Goal: Task Accomplishment & Management: Manage account settings

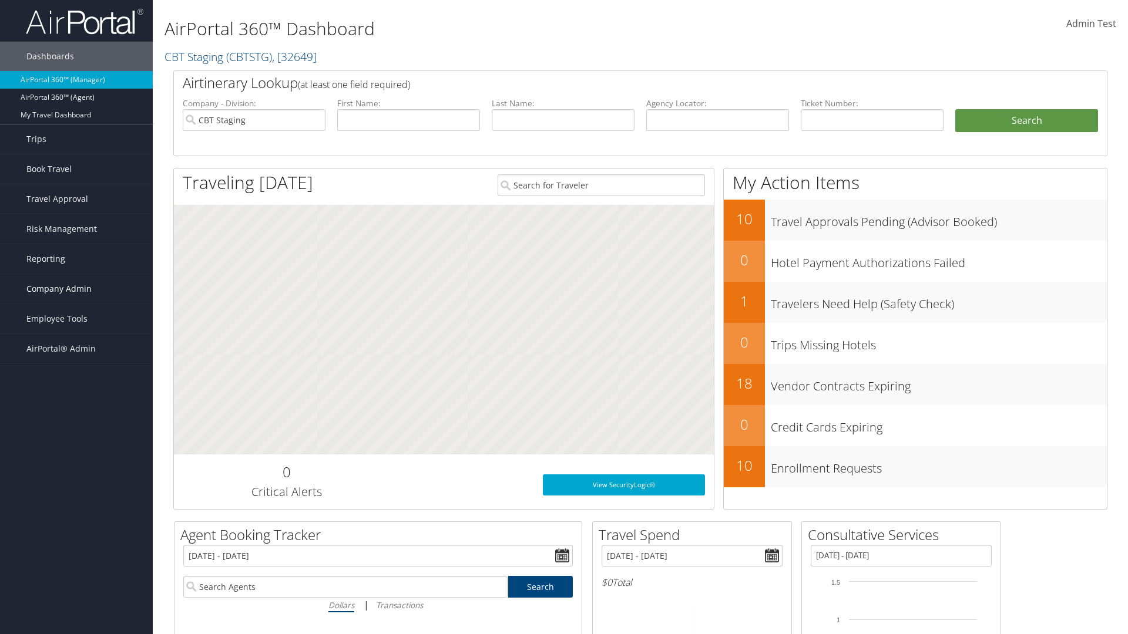
click at [76, 289] on span "Company Admin" at bounding box center [58, 288] width 65 height 29
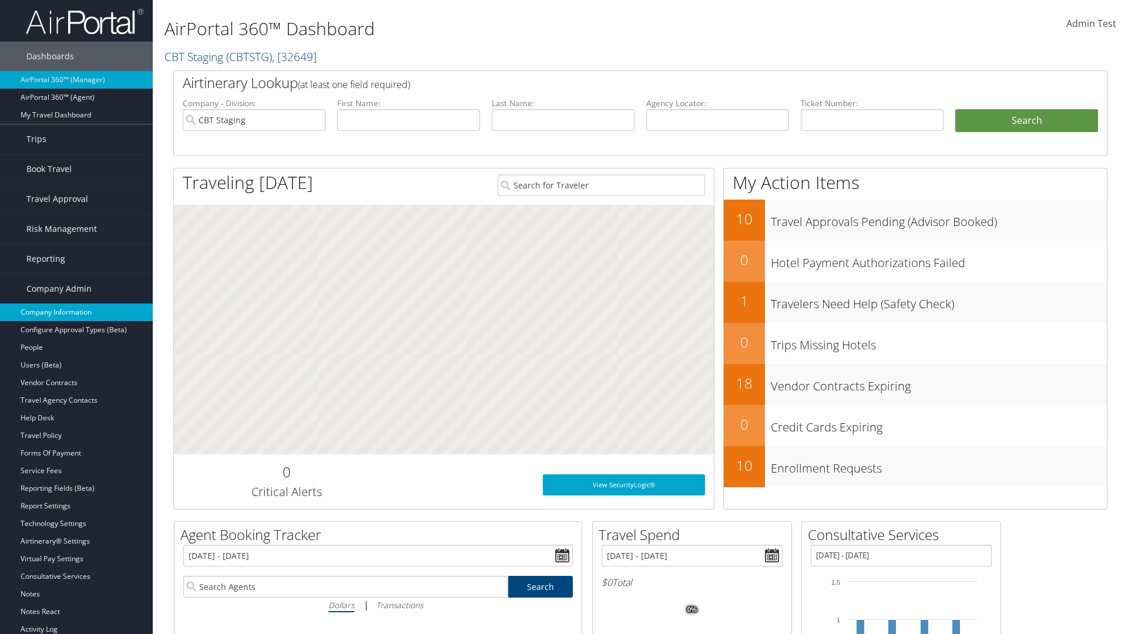
click at [76, 313] on link "Company Information" at bounding box center [76, 313] width 153 height 18
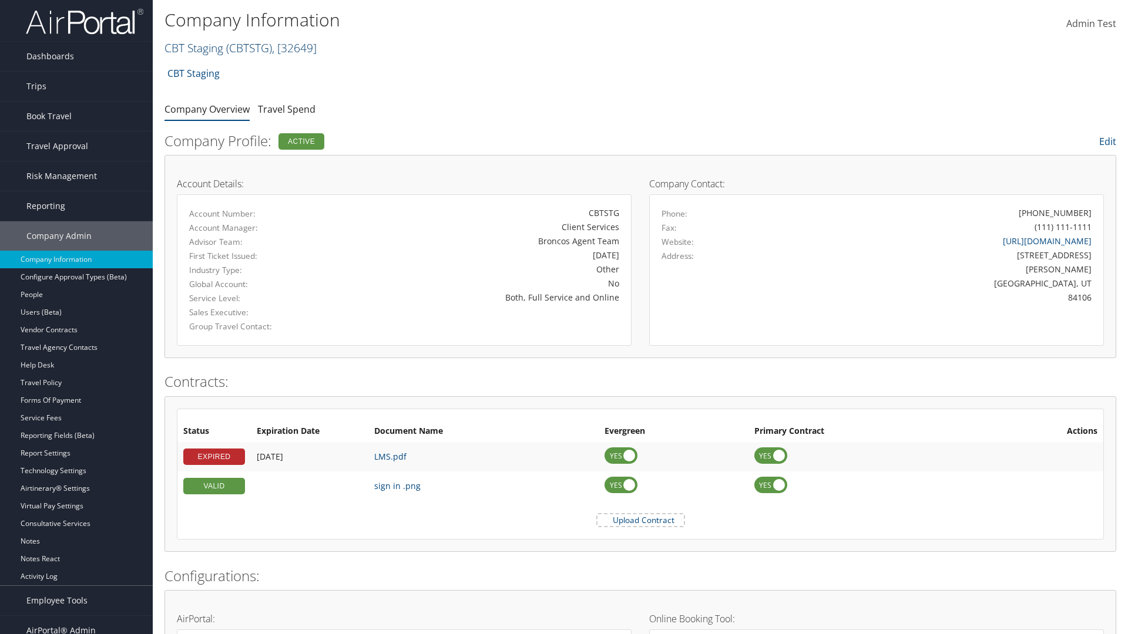
click at [194, 48] on link "CBT Staging ( CBTSTG ) , [ 32649 ]" at bounding box center [240, 48] width 152 height 16
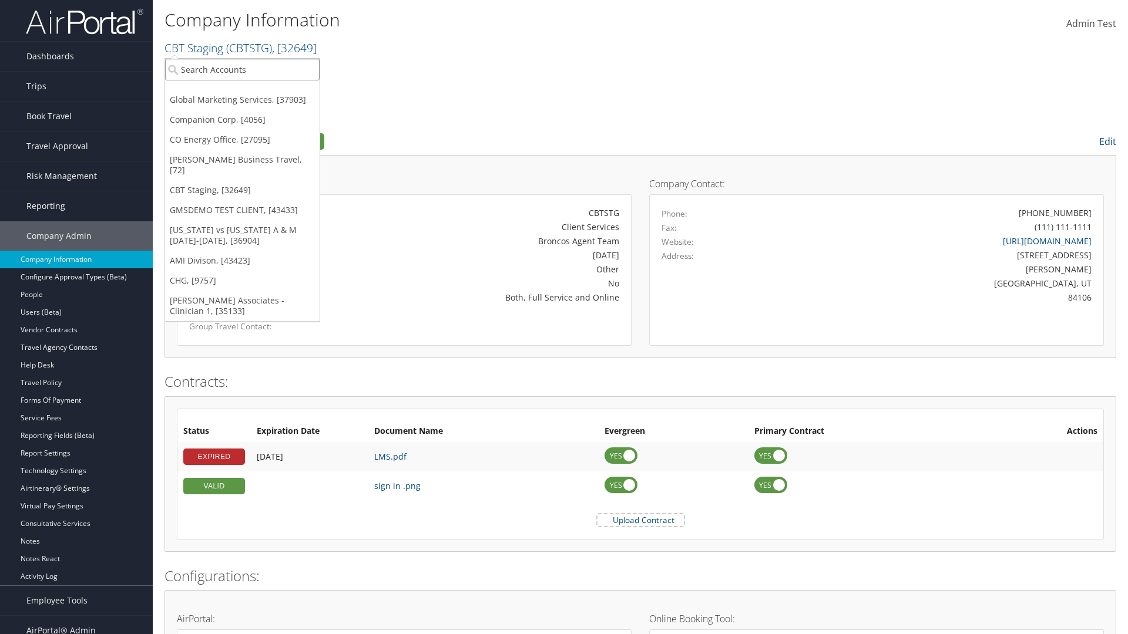
click at [242, 69] on input "search" at bounding box center [242, 70] width 154 height 22
type input "CBTSTG"
click at [242, 91] on div "CBT Staging (CBTSTG), [32649]" at bounding box center [242, 91] width 167 height 11
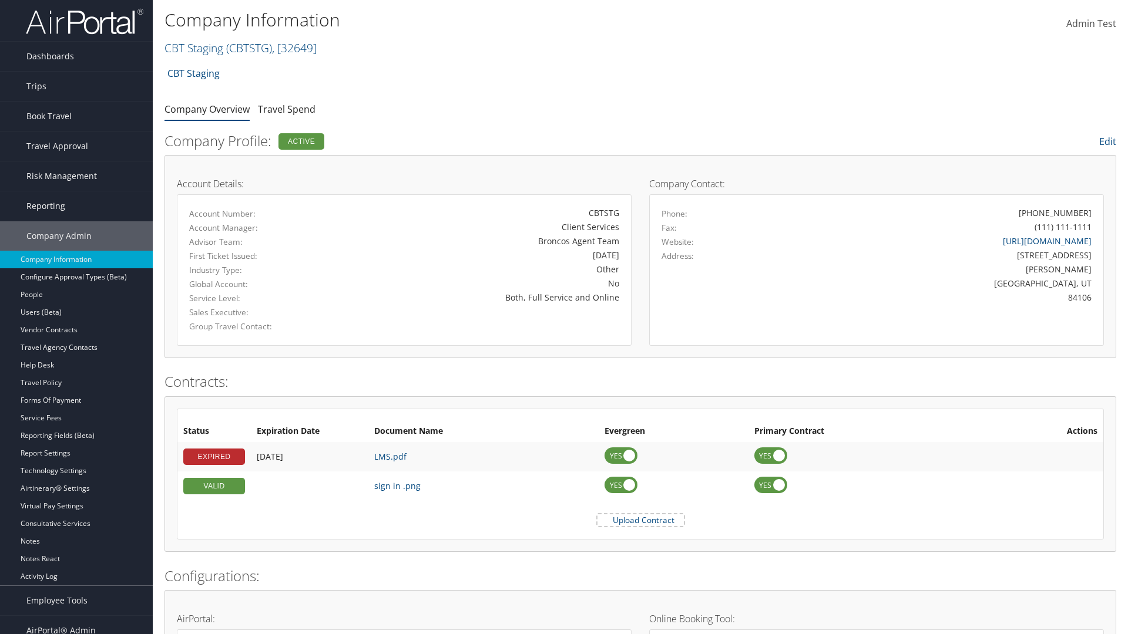
scroll to position [545, 0]
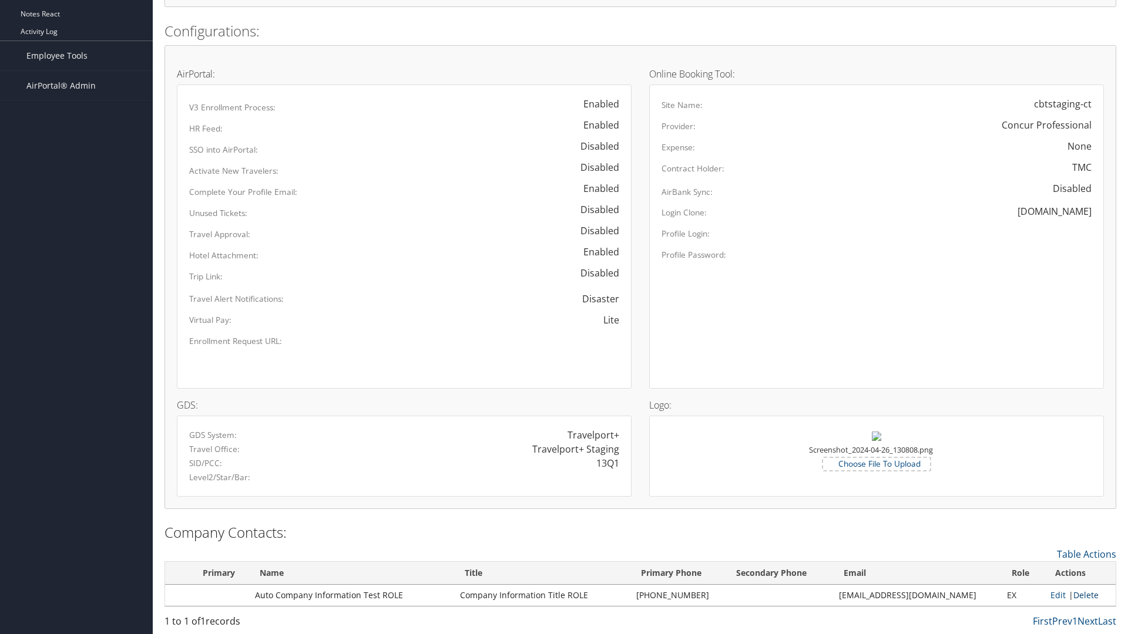
click at [1081, 595] on link "Delete" at bounding box center [1085, 595] width 25 height 11
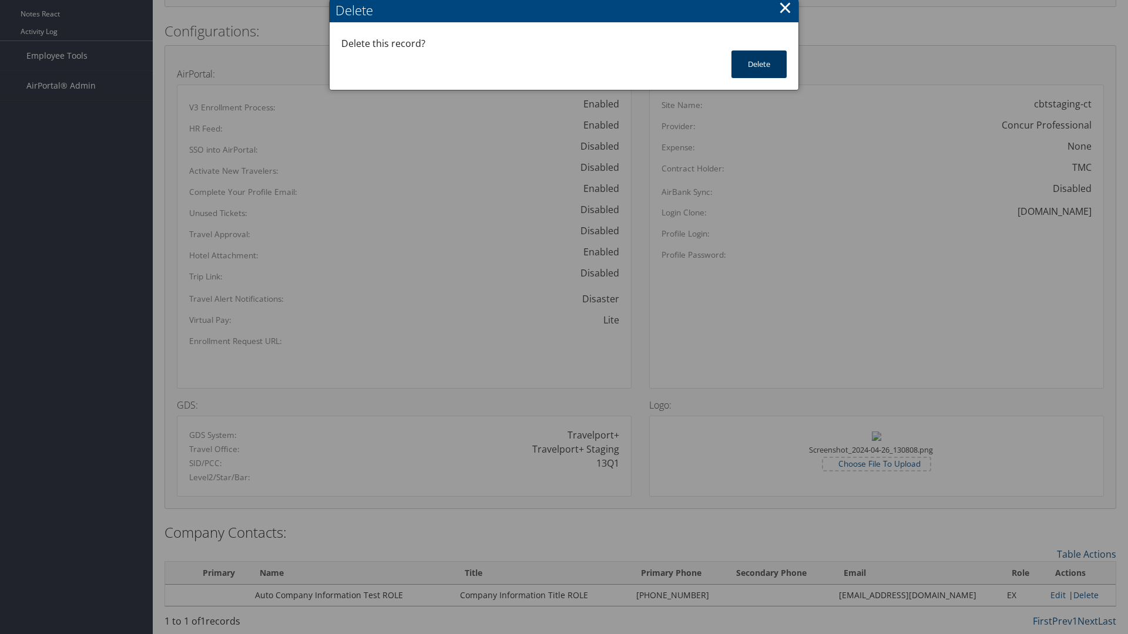
click at [759, 64] on button "Delete" at bounding box center [758, 65] width 55 height 28
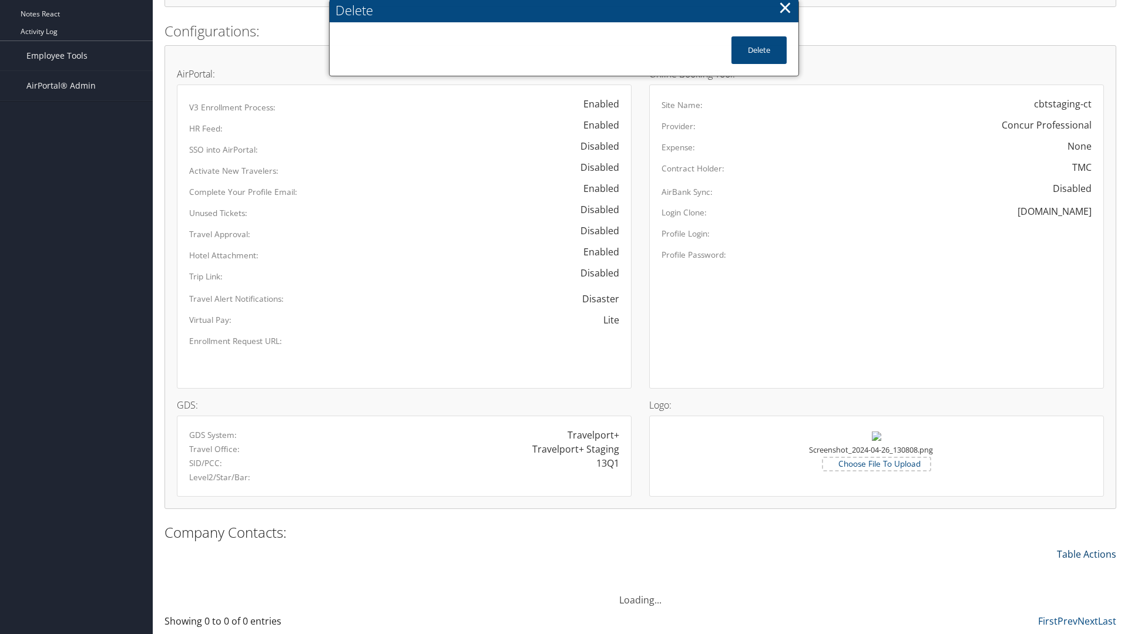
click at [1086, 554] on link "Table Actions" at bounding box center [1086, 554] width 59 height 13
